Goal: Transaction & Acquisition: Book appointment/travel/reservation

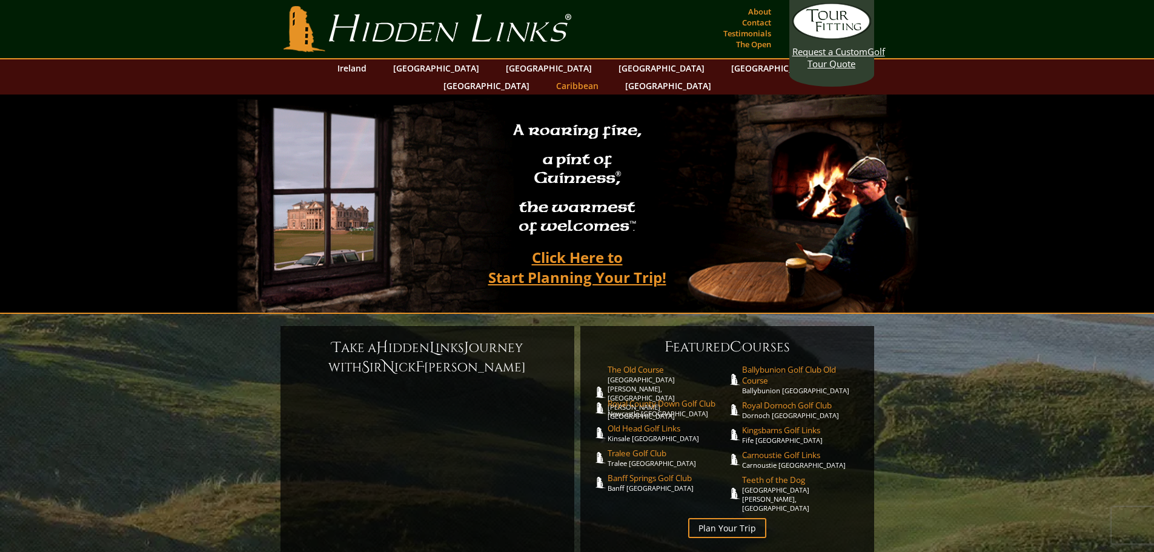
click at [605, 77] on link "Caribbean" at bounding box center [577, 86] width 55 height 18
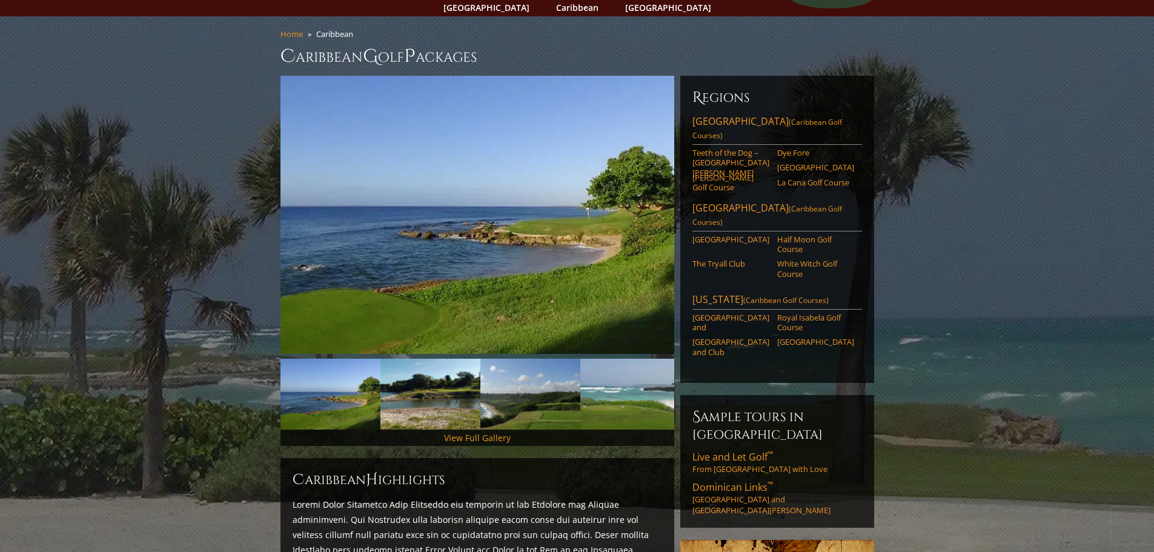
scroll to position [182, 0]
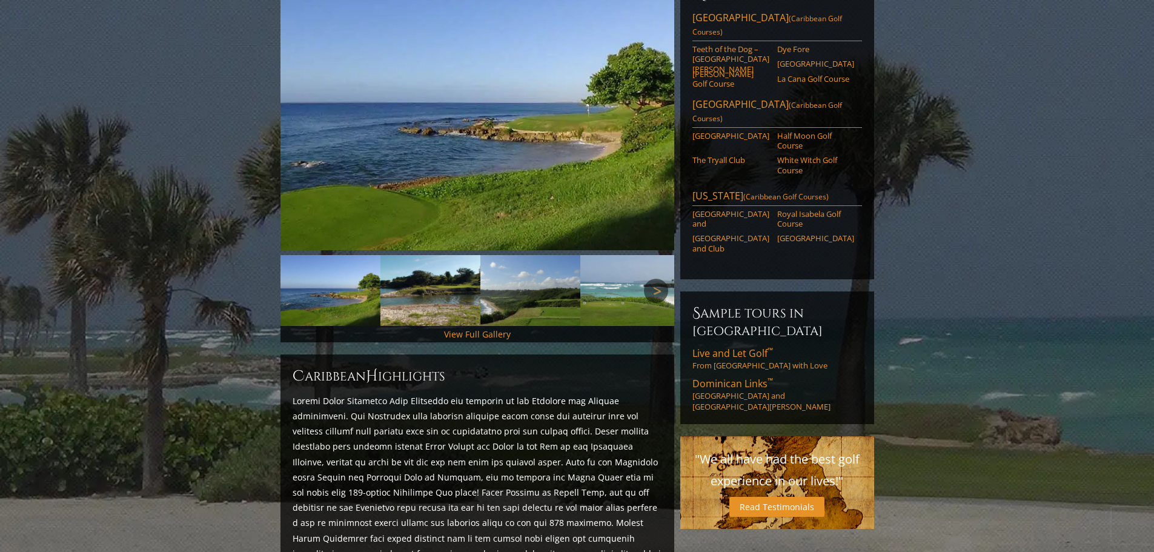
click at [650, 279] on link "Next" at bounding box center [656, 291] width 24 height 24
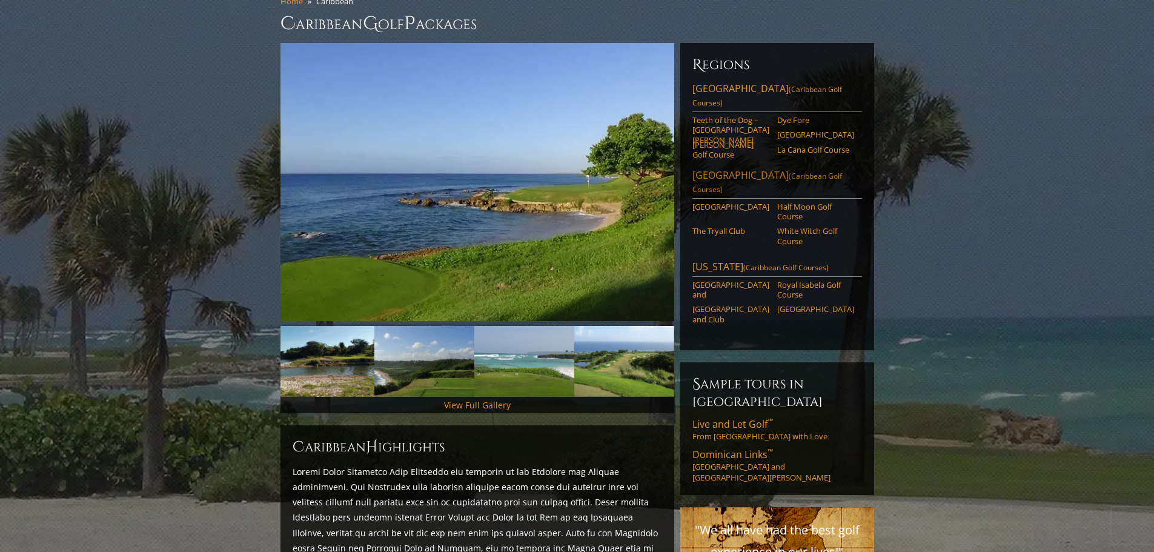
scroll to position [0, 0]
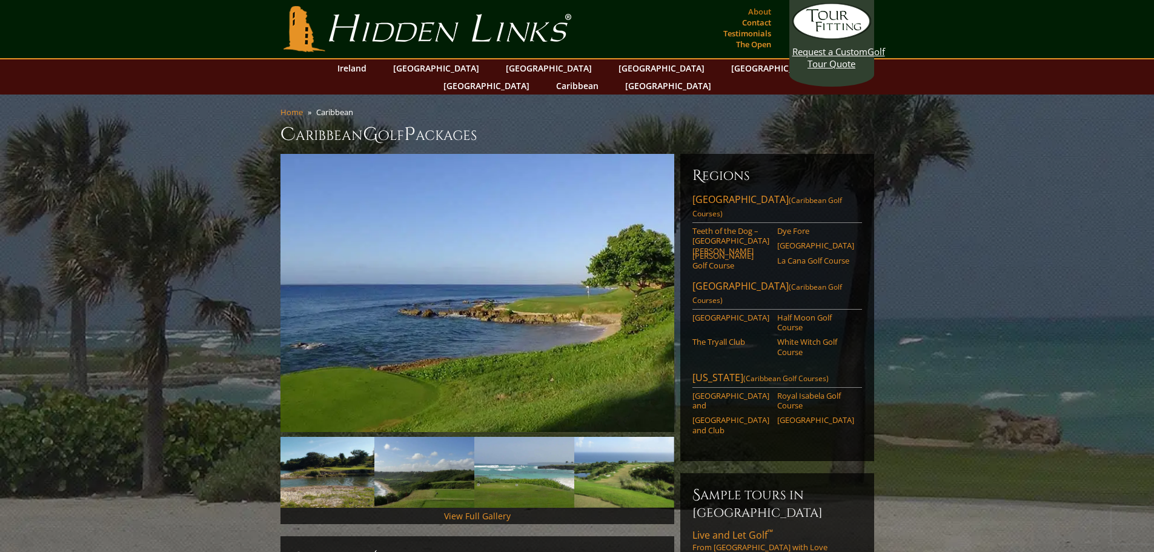
click at [759, 8] on link "About" at bounding box center [759, 11] width 29 height 17
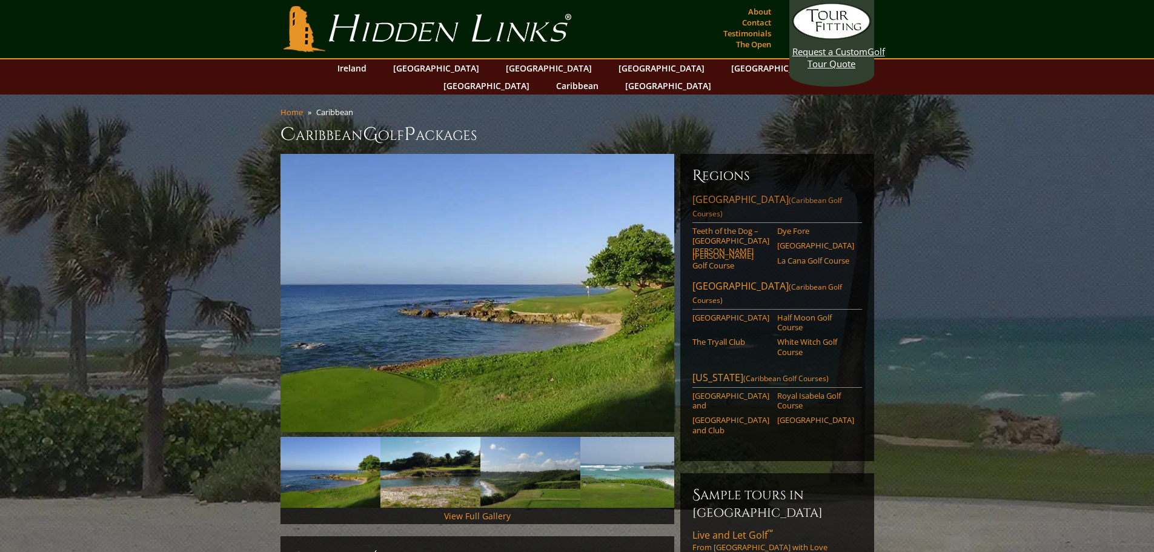
click at [727, 193] on link "Dominican Republic (Caribbean Golf Courses)" at bounding box center [778, 208] width 170 height 30
